Goal: Task Accomplishment & Management: Manage account settings

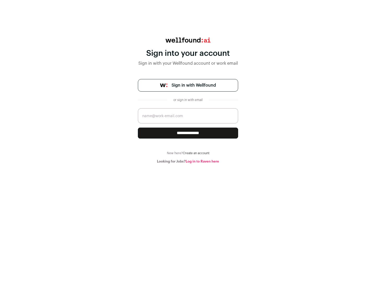
click at [194, 85] on span "Sign in with Wellfound" at bounding box center [194, 85] width 44 height 6
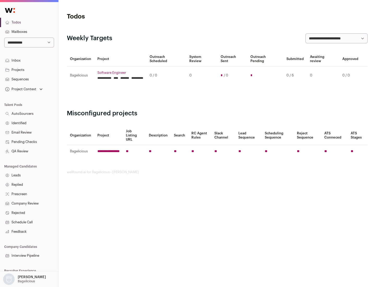
click at [29, 70] on link "Projects" at bounding box center [29, 69] width 58 height 9
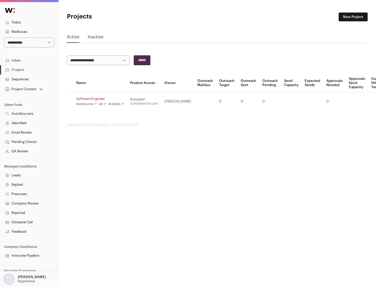
click at [102, 99] on link "Software Engineer" at bounding box center [100, 99] width 48 height 4
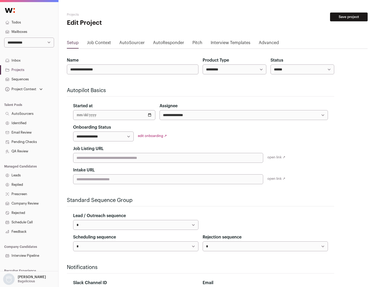
click at [349, 17] on button "Save project" at bounding box center [349, 17] width 38 height 9
